Goal: Task Accomplishment & Management: Use online tool/utility

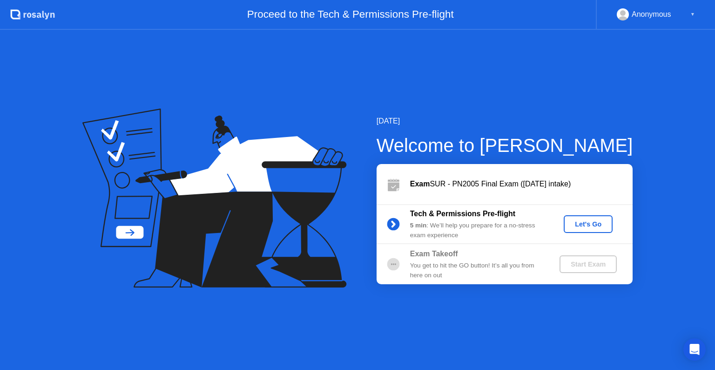
click at [576, 223] on div "Let's Go" at bounding box center [588, 223] width 41 height 7
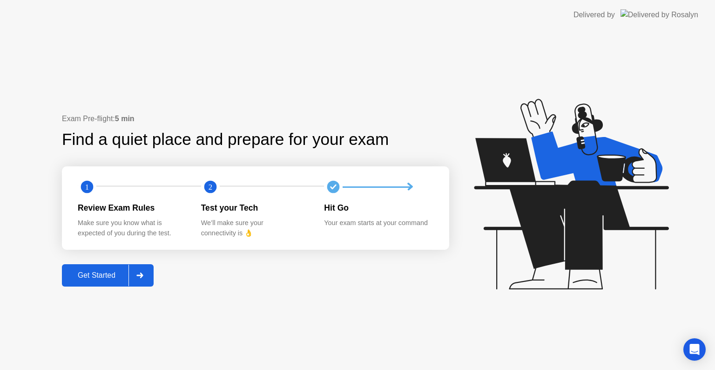
click at [103, 279] on div "Get Started" at bounding box center [97, 275] width 64 height 8
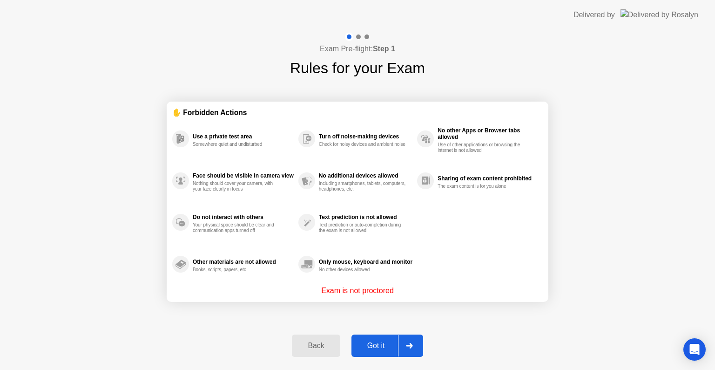
click at [381, 347] on div "Got it" at bounding box center [376, 345] width 44 height 8
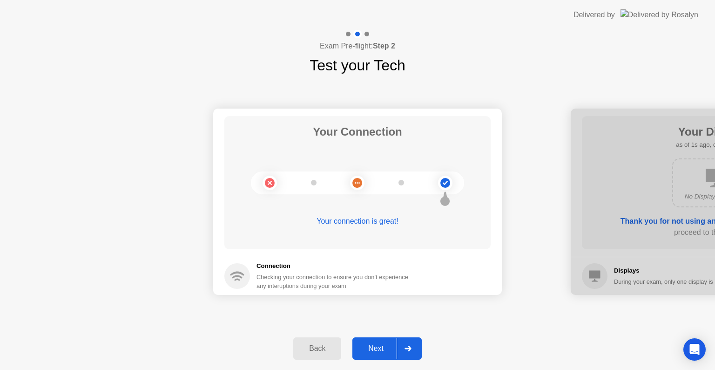
click at [381, 347] on div "Next" at bounding box center [375, 348] width 41 height 8
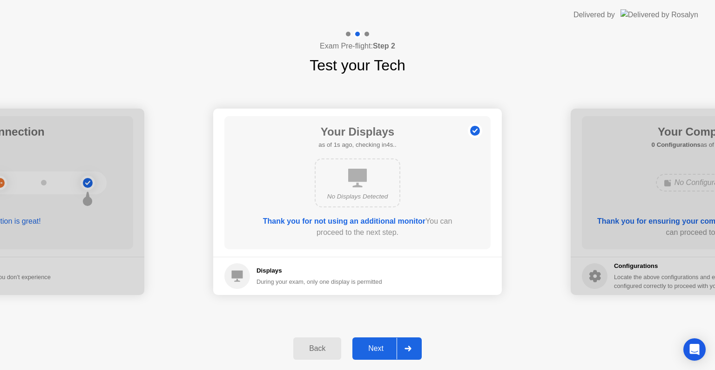
click at [381, 347] on div "Next" at bounding box center [375, 348] width 41 height 8
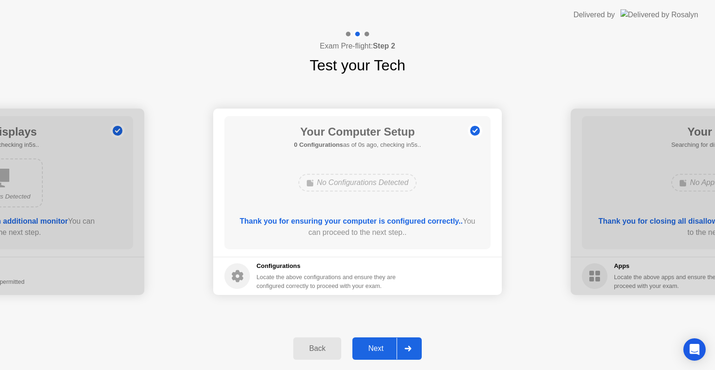
click at [381, 347] on div "Next" at bounding box center [375, 348] width 41 height 8
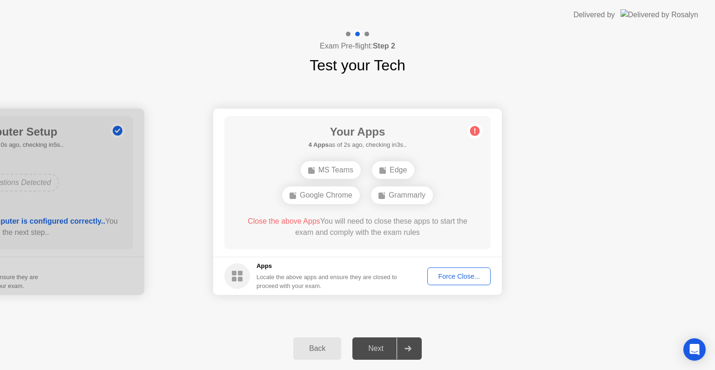
click at [449, 276] on div "Force Close..." at bounding box center [459, 275] width 57 height 7
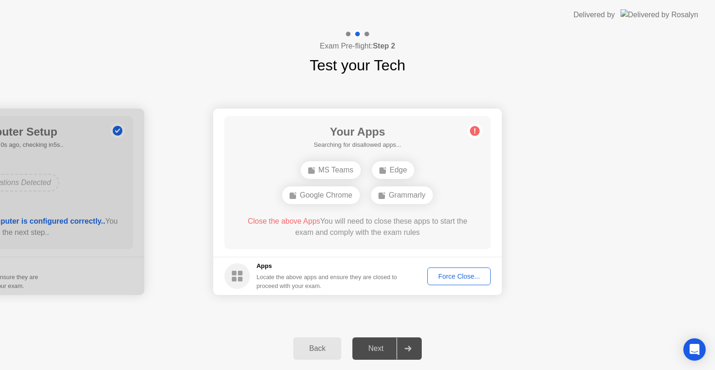
click at [451, 278] on div "Force Close..." at bounding box center [459, 275] width 57 height 7
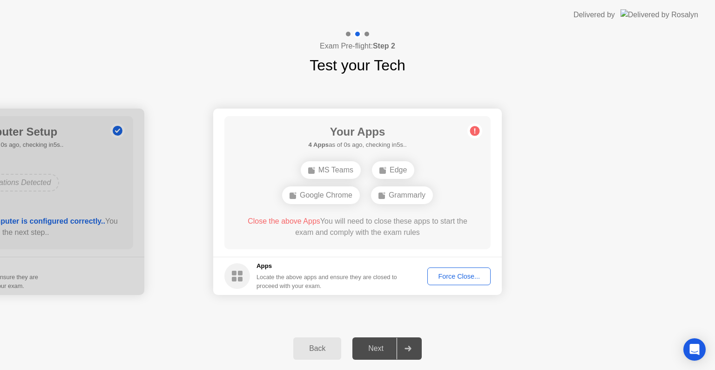
click at [455, 277] on div "Force Close..." at bounding box center [459, 275] width 57 height 7
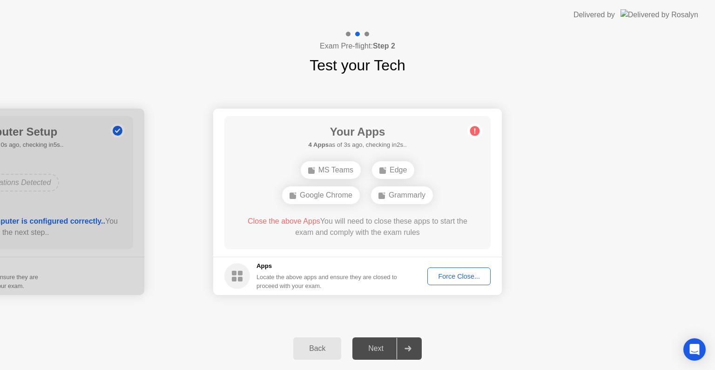
click at [467, 272] on div "Force Close..." at bounding box center [459, 275] width 57 height 7
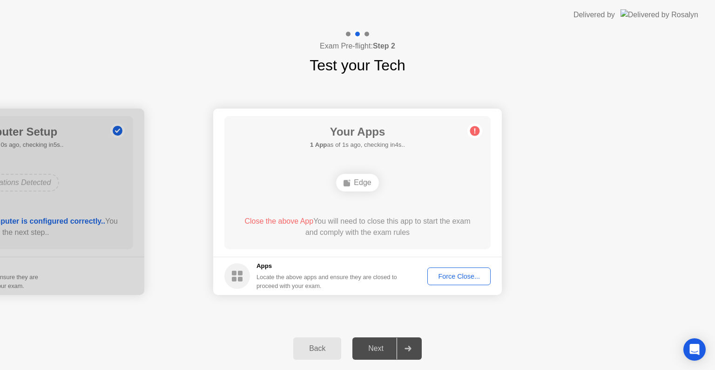
click at [459, 276] on div "Force Close..." at bounding box center [459, 275] width 57 height 7
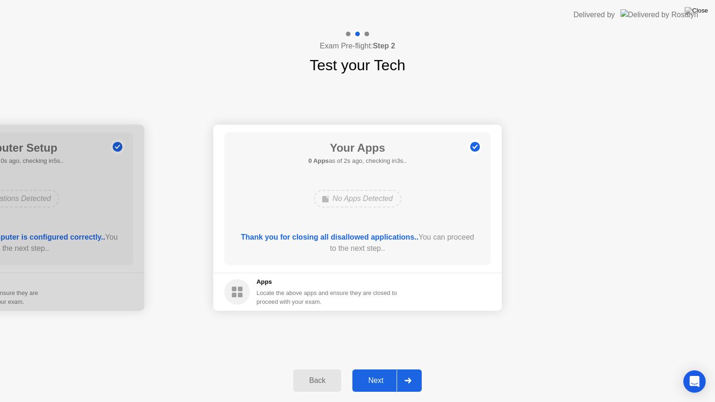
click at [376, 369] on div "Next" at bounding box center [375, 381] width 41 height 8
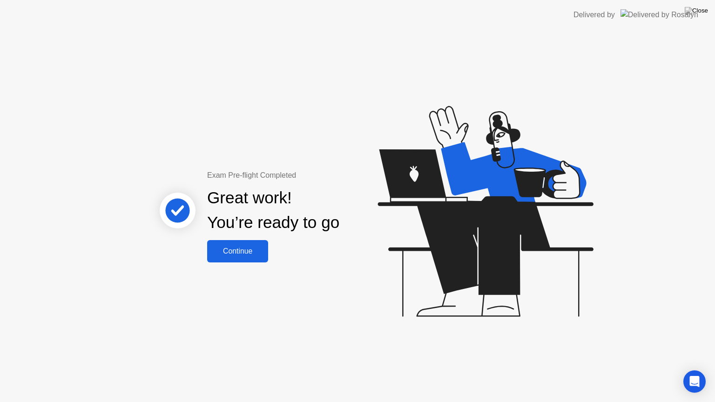
click at [252, 258] on button "Continue" at bounding box center [237, 251] width 61 height 22
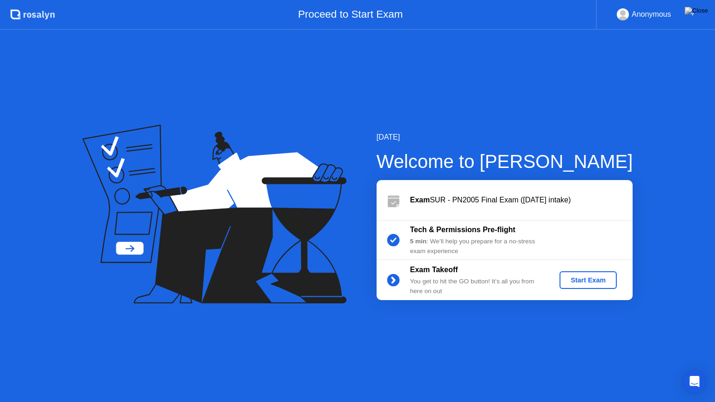
click at [584, 284] on div "Start Exam" at bounding box center [588, 280] width 50 height 7
